Goal: Information Seeking & Learning: Learn about a topic

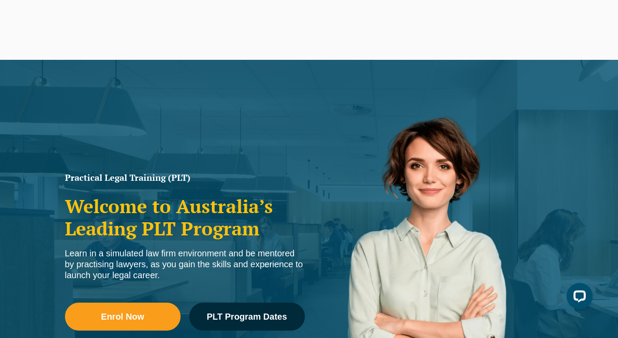
click at [335, 69] on div "We'd like to show you notifications for the latest news and updates. Allow Canc…" at bounding box center [309, 39] width 218 height 78
click at [332, 52] on button "Cancel" at bounding box center [339, 56] width 45 height 22
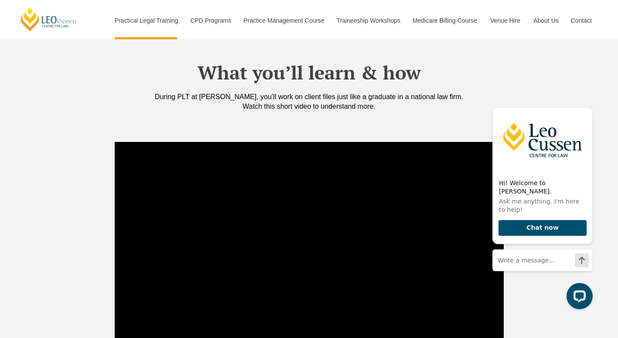
scroll to position [795, 0]
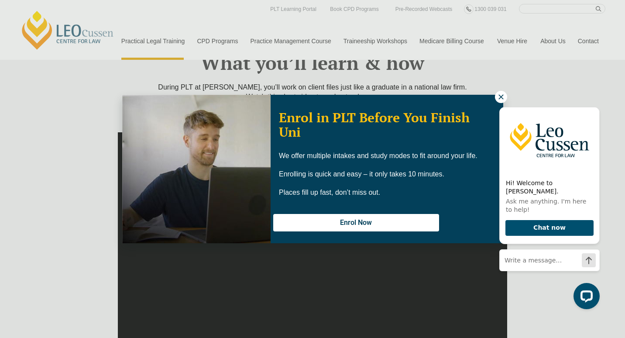
click at [499, 99] on icon at bounding box center [500, 96] width 5 height 5
